Goal: Register for event/course

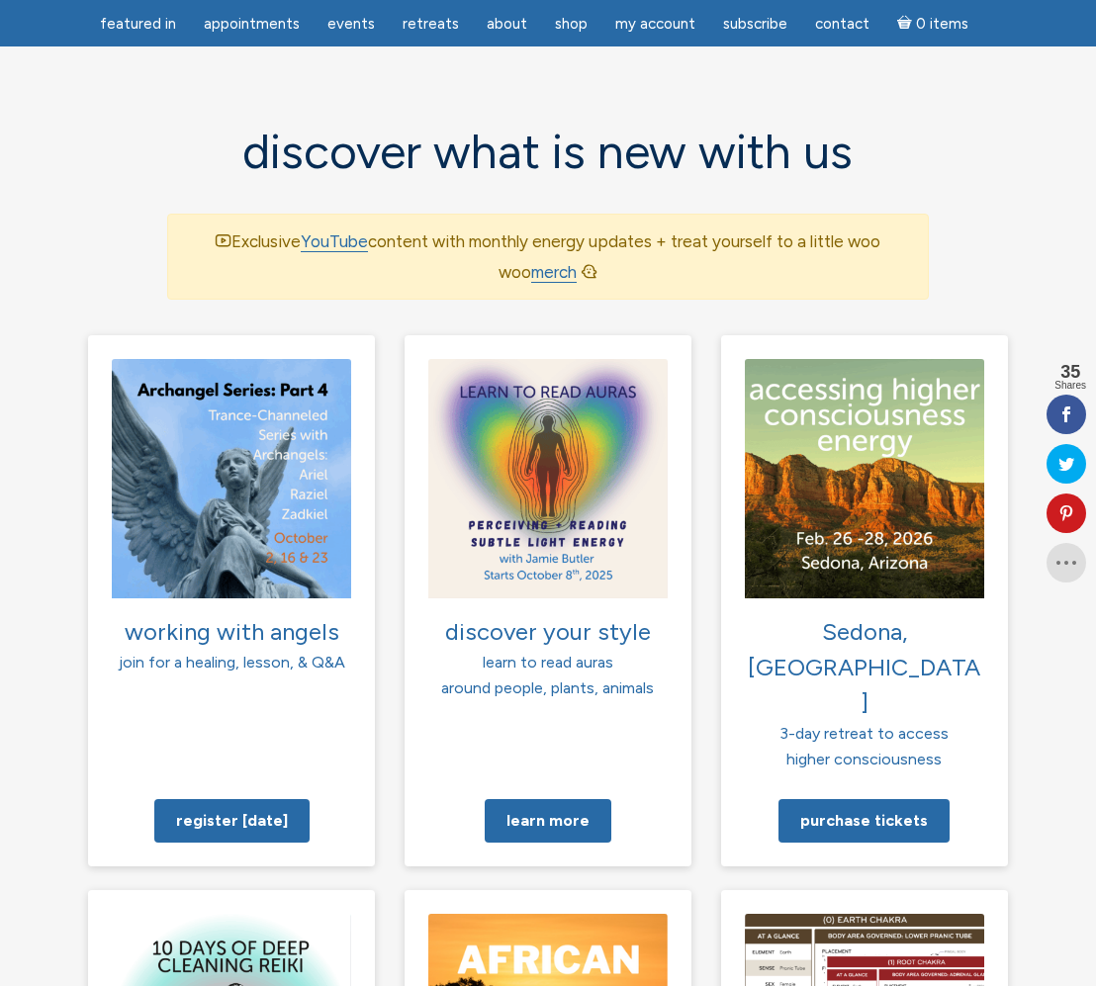
scroll to position [1312, 0]
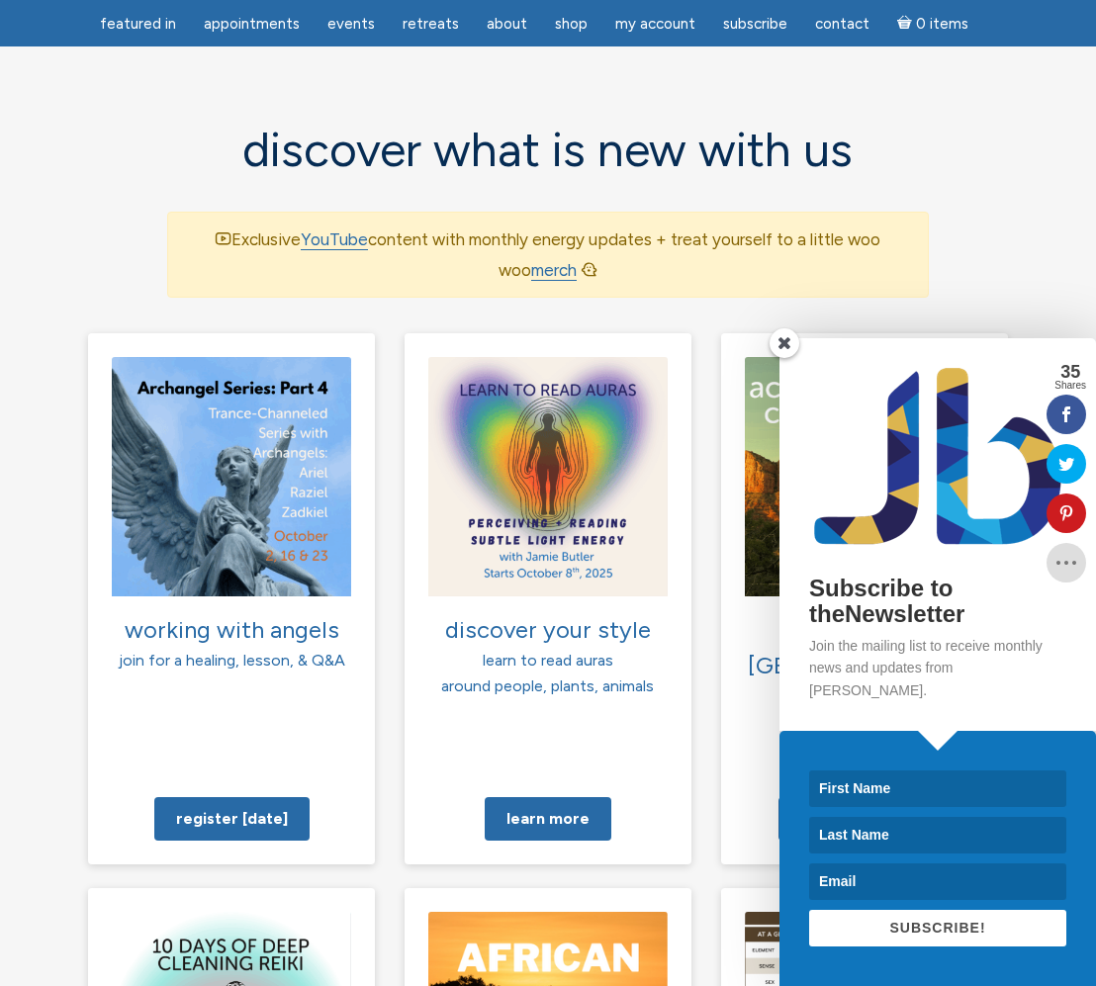
click at [783, 358] on span at bounding box center [785, 343] width 30 height 30
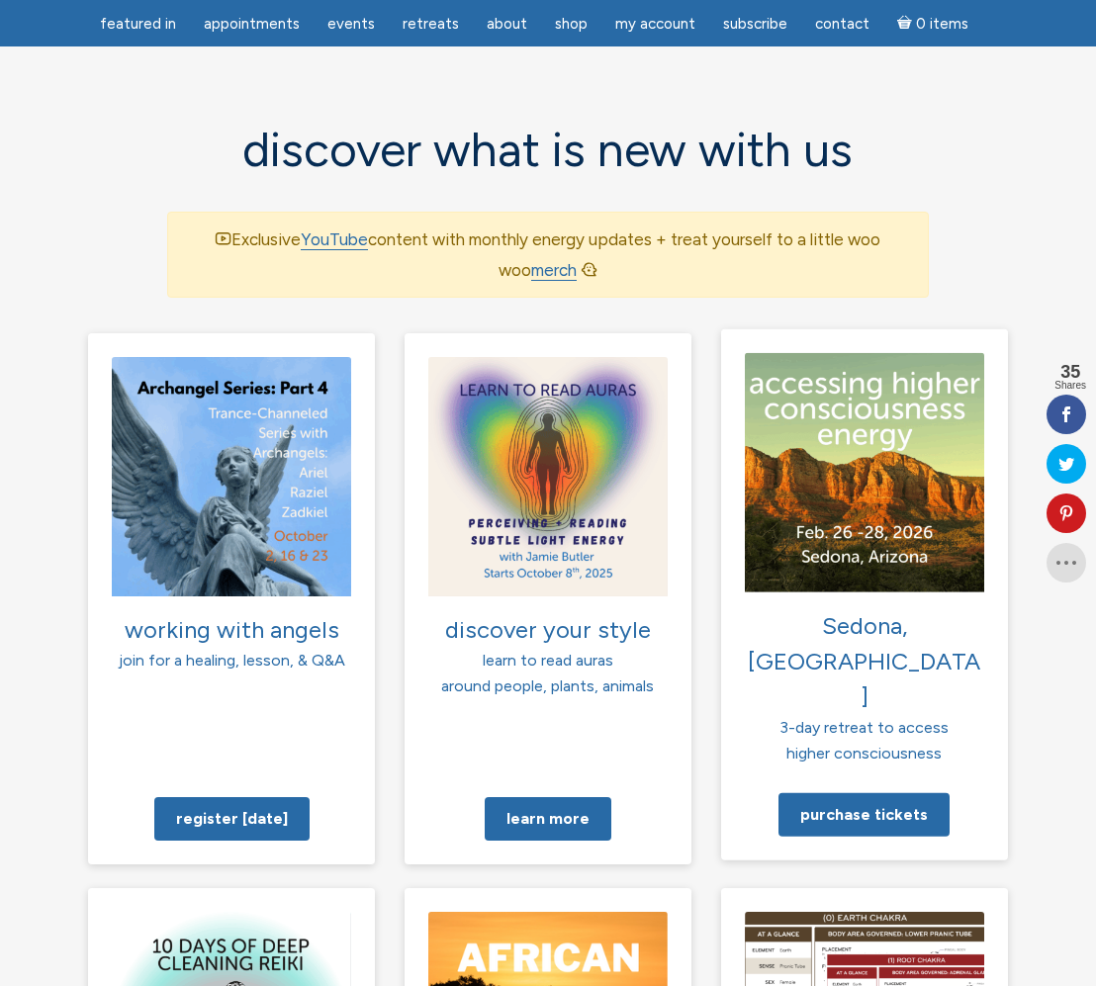
click at [786, 361] on img at bounding box center [864, 472] width 239 height 239
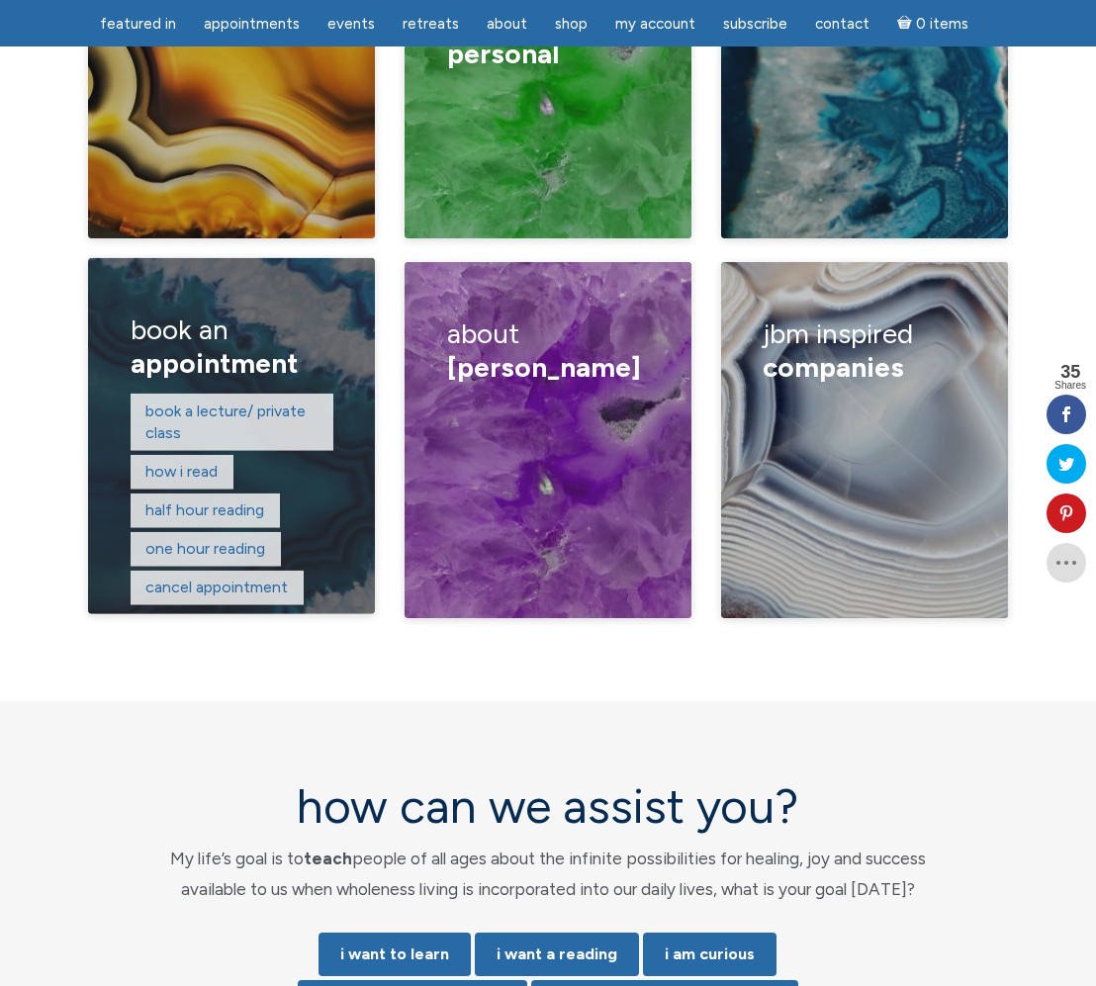
scroll to position [3455, 0]
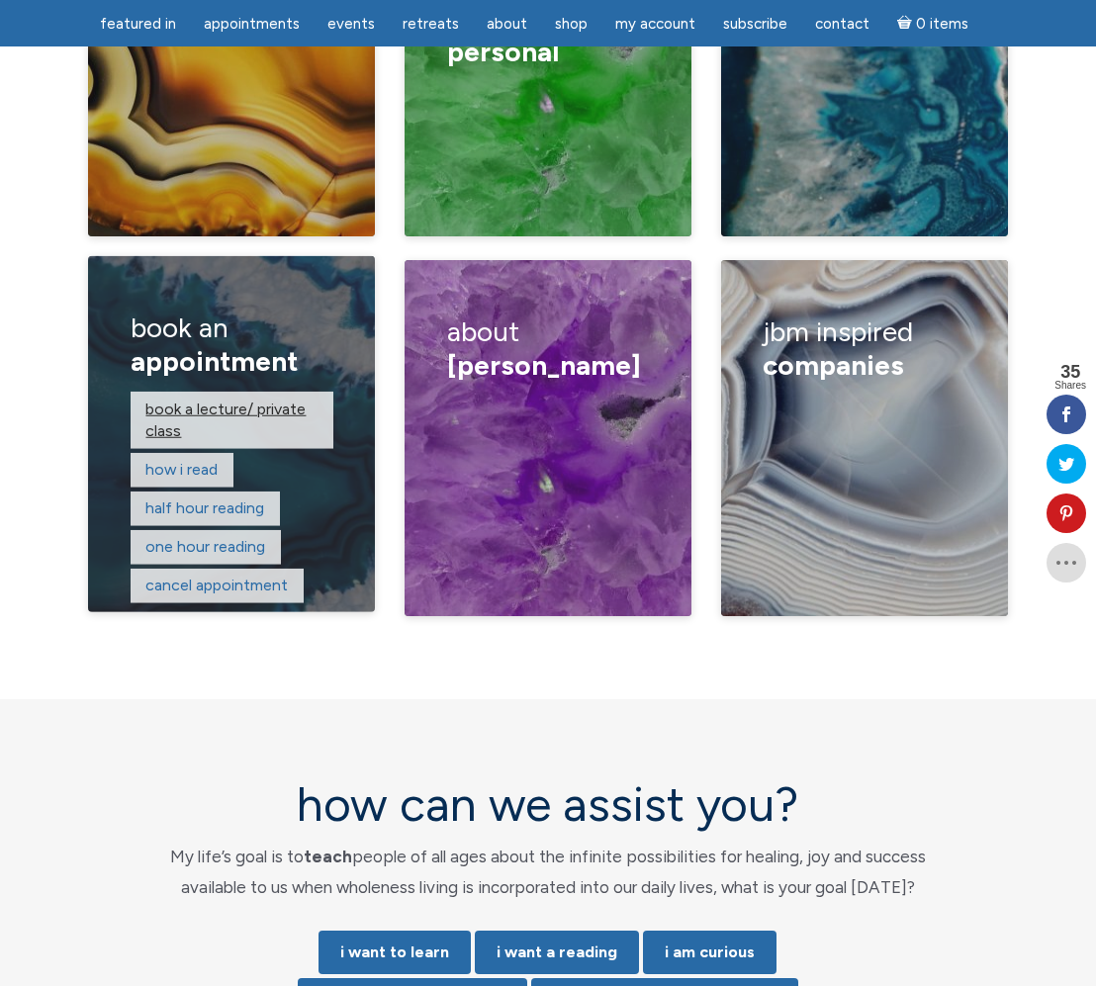
click at [206, 399] on link "Book a lecture/ private class" at bounding box center [225, 419] width 160 height 41
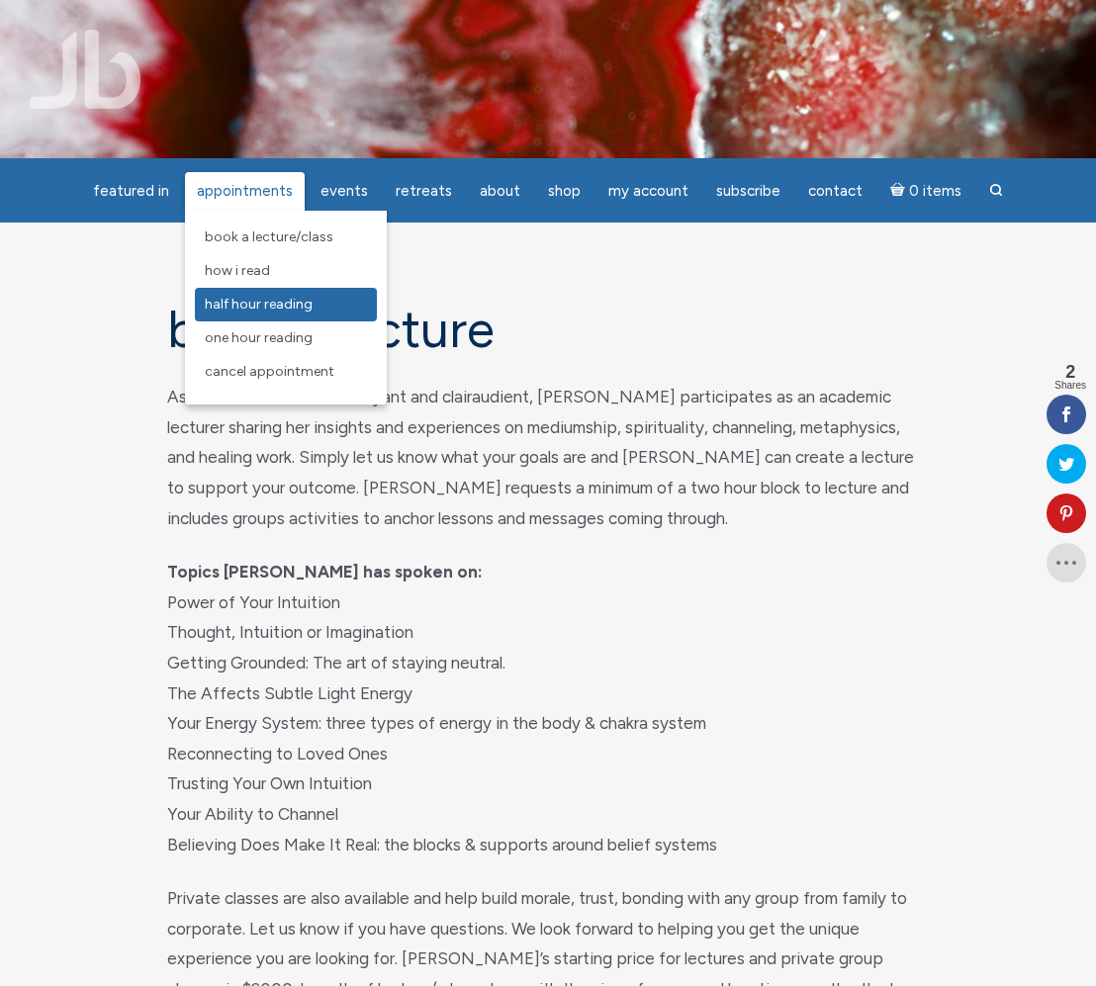
click at [258, 303] on span "Half Hour Reading" at bounding box center [259, 304] width 108 height 17
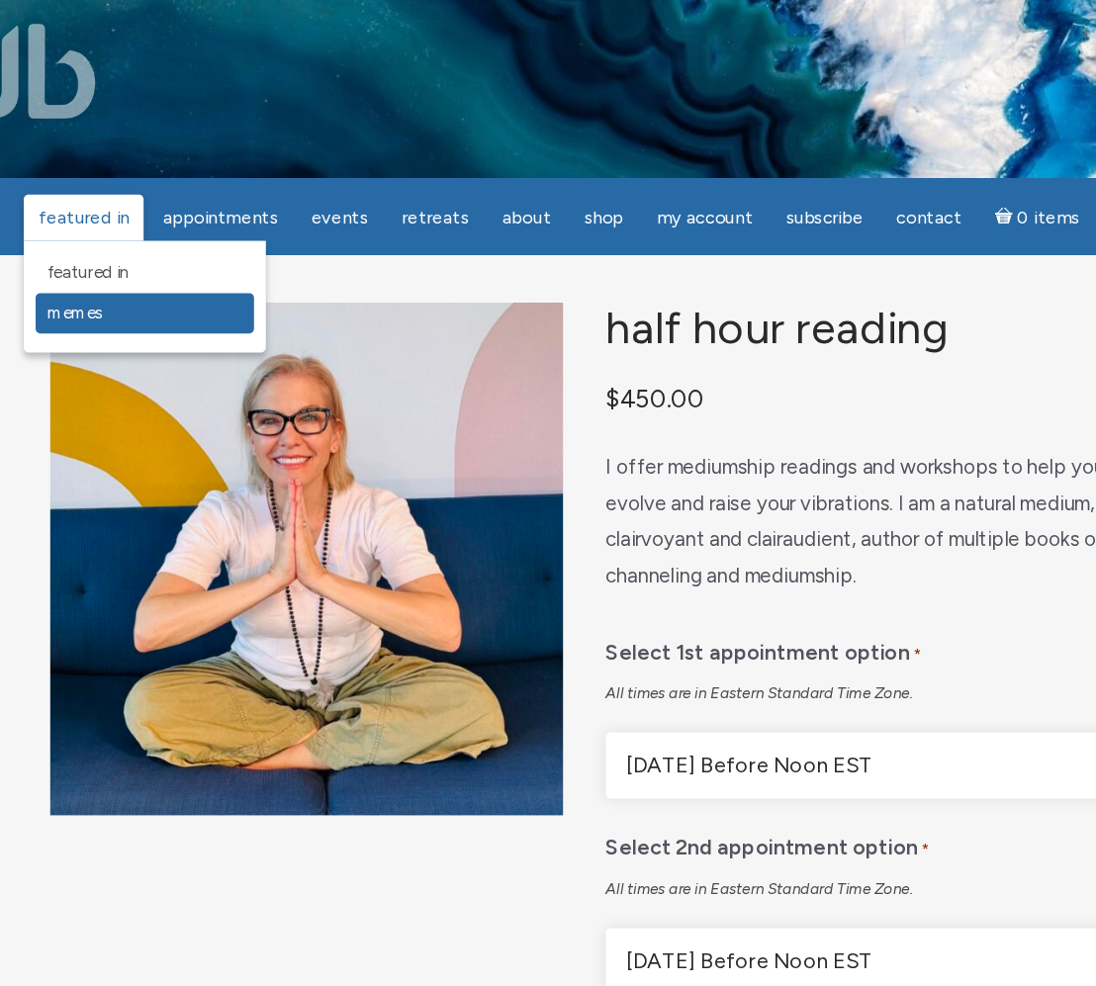
click at [147, 267] on span "Memes" at bounding box center [124, 270] width 46 height 17
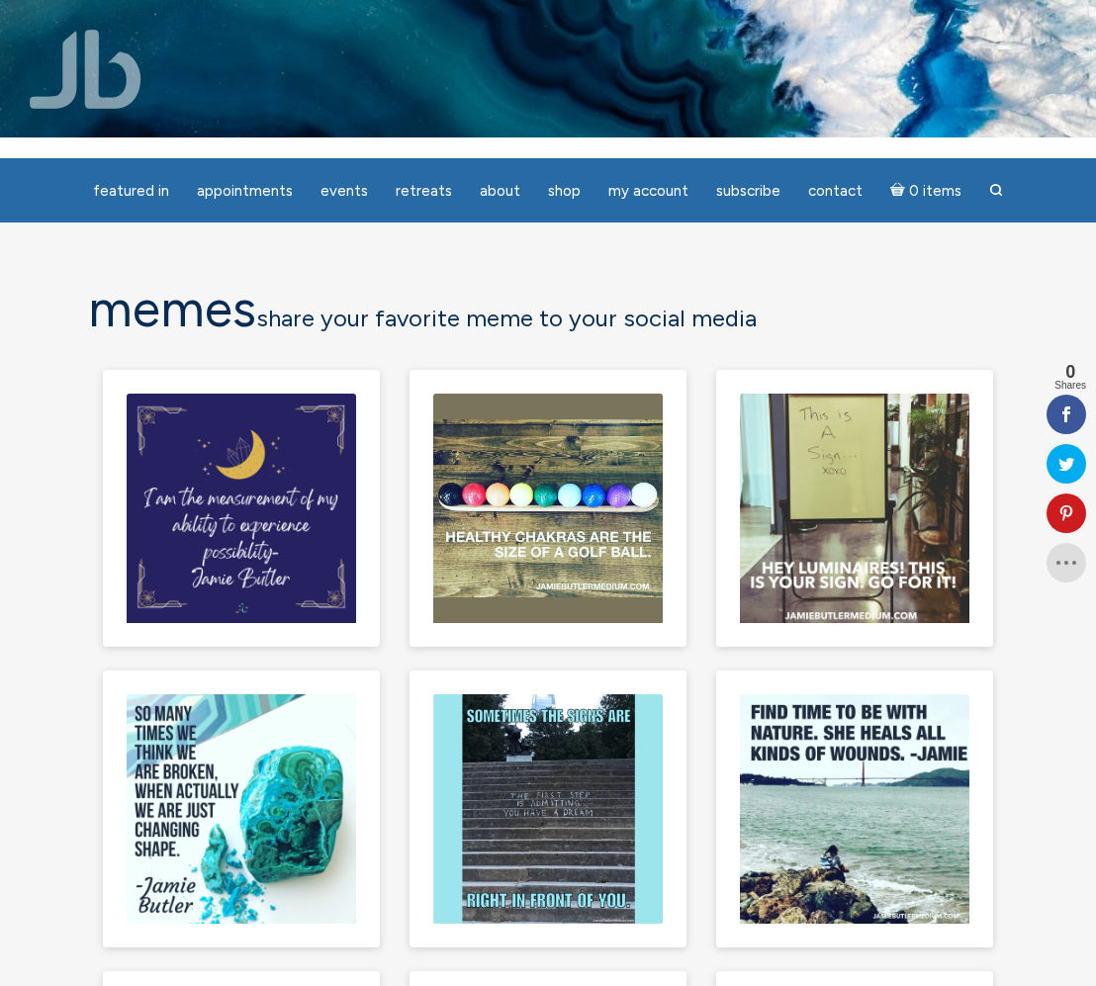
scroll to position [24, 0]
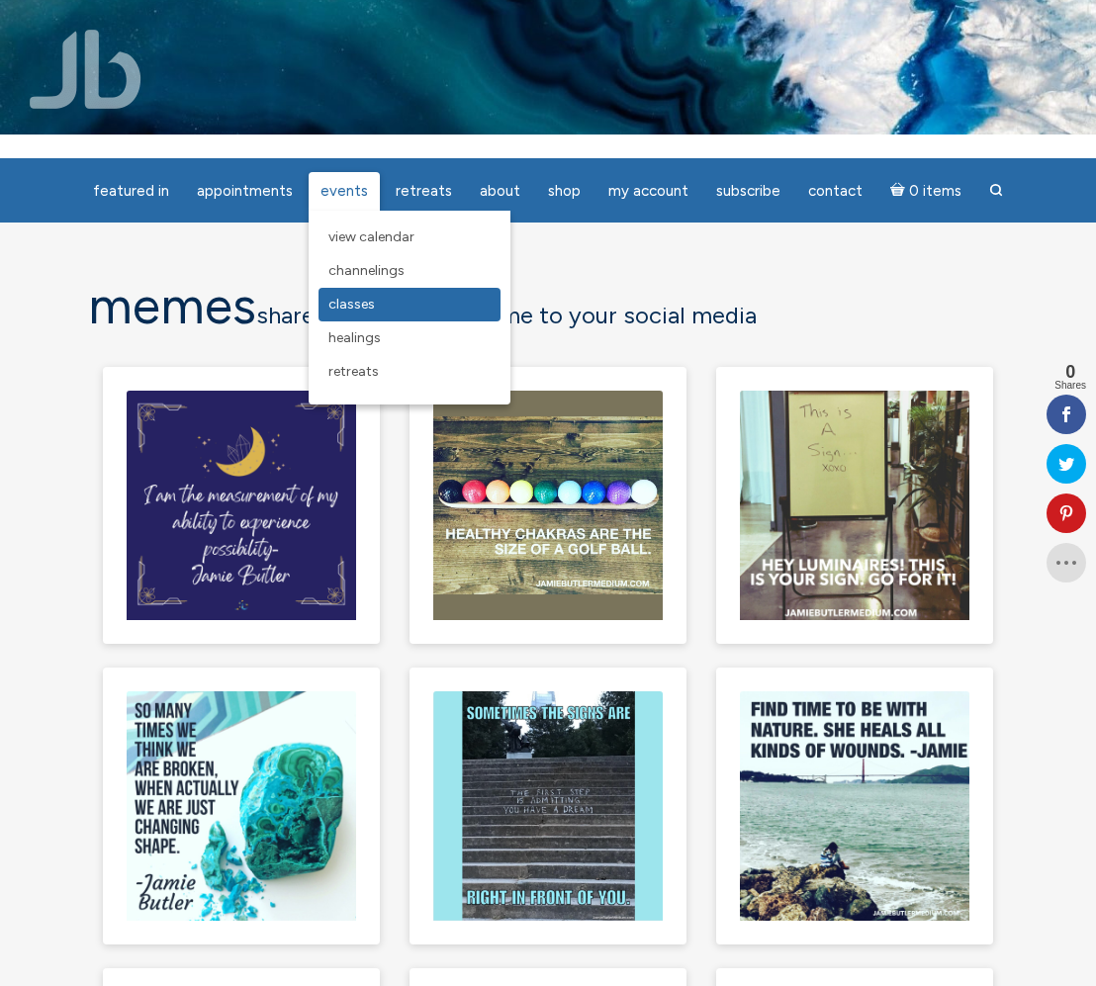
click at [367, 304] on span "Classes" at bounding box center [351, 304] width 46 height 17
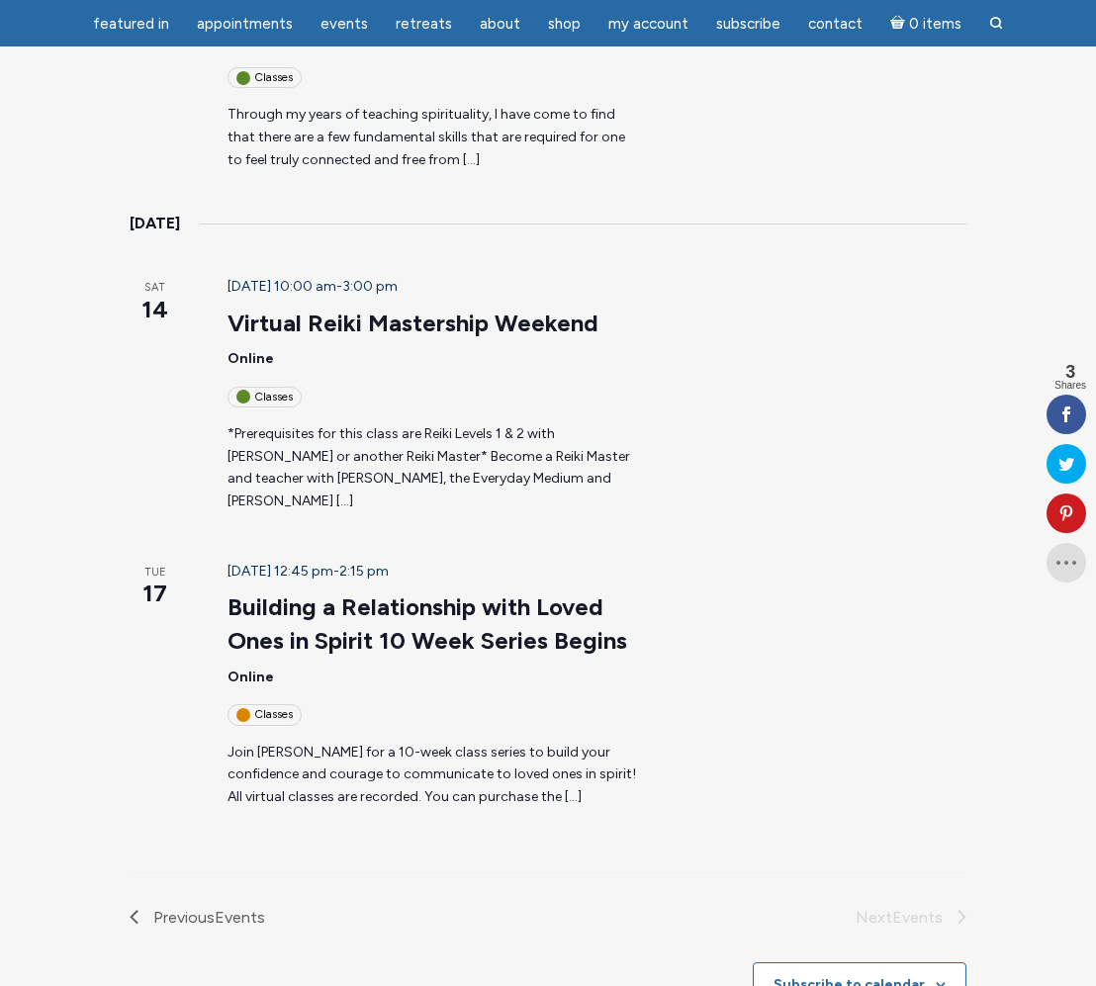
scroll to position [2126, 0]
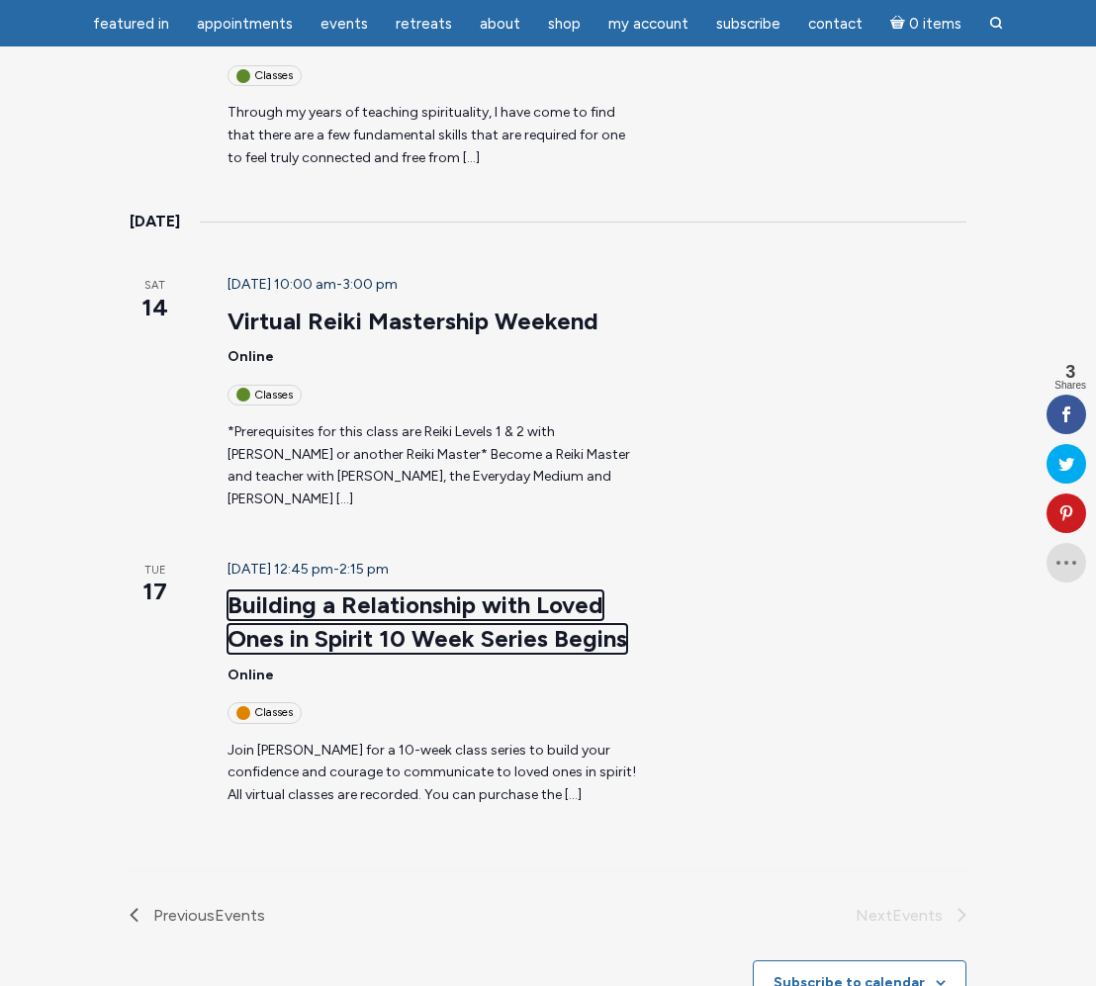
click at [277, 591] on link "Building a Relationship with Loved Ones in Spirit 10 Week Series Begins" at bounding box center [428, 622] width 400 height 63
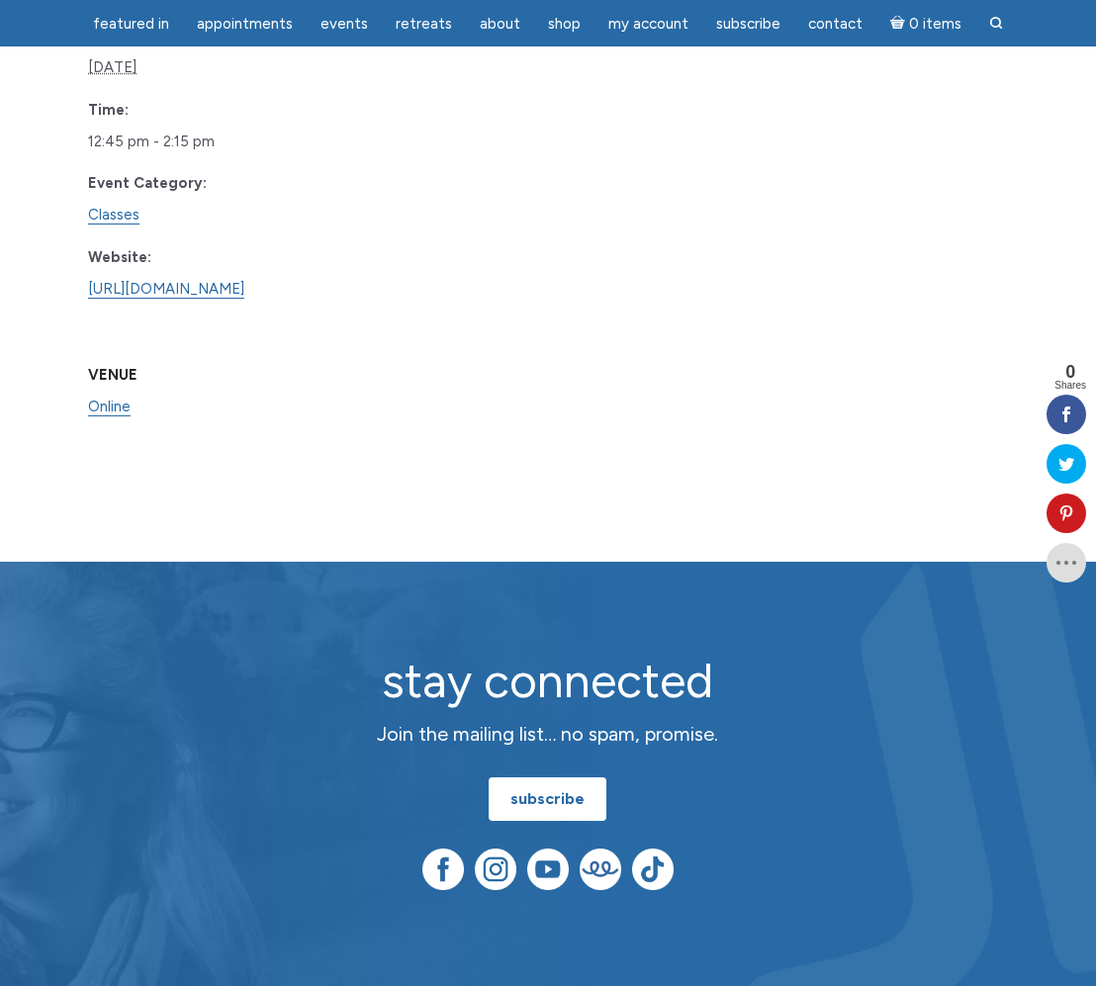
scroll to position [2887, 0]
